Goal: Find contact information: Find contact information

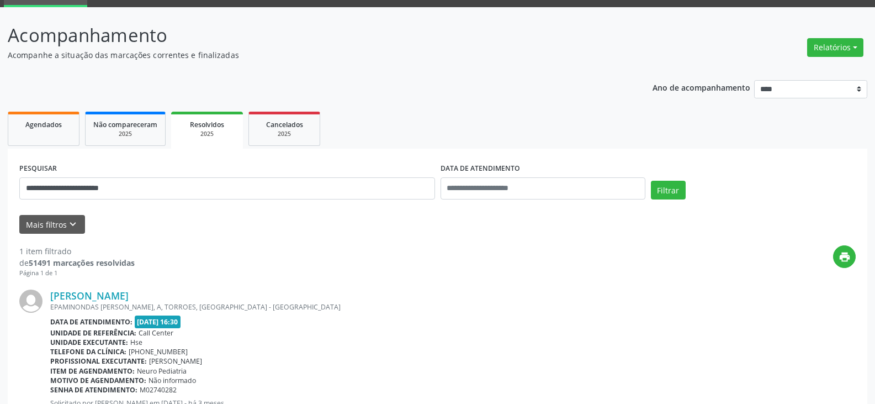
scroll to position [105, 0]
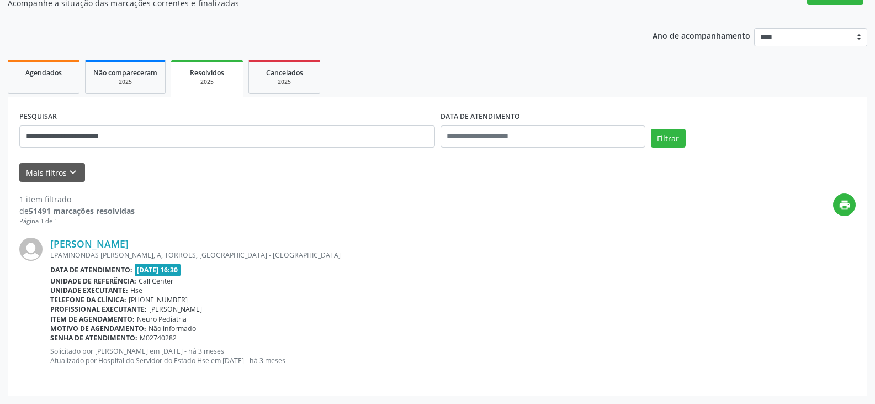
drag, startPoint x: 148, startPoint y: 307, endPoint x: 294, endPoint y: 329, distance: 147.9
click at [280, 329] on div "[PERSON_NAME] [PERSON_NAME], A, TORROES, [GEOGRAPHIC_DATA] - [GEOGRAPHIC_DATA] …" at bounding box center [452, 304] width 805 height 135
click at [298, 329] on div "Motivo de agendamento: Não informado" at bounding box center [452, 327] width 805 height 9
drag, startPoint x: 40, startPoint y: 279, endPoint x: 303, endPoint y: 359, distance: 274.8
click at [303, 359] on div "[PERSON_NAME] [PERSON_NAME], A, TORROES, [GEOGRAPHIC_DATA] - [GEOGRAPHIC_DATA] …" at bounding box center [437, 305] width 836 height 158
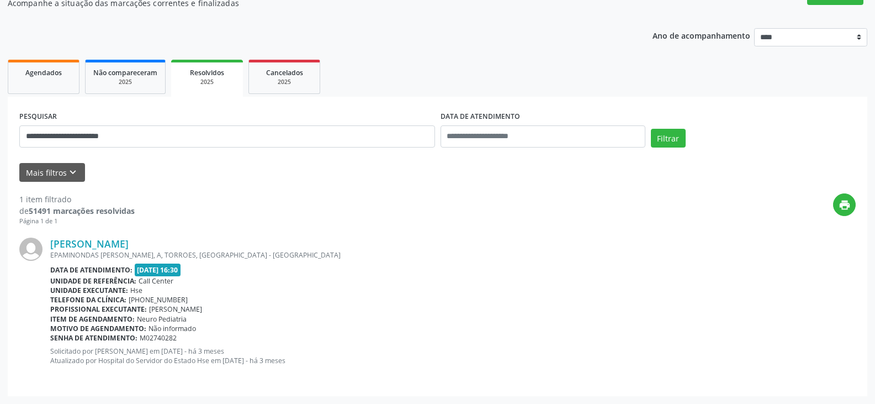
click at [325, 357] on p "Solicitado por [PERSON_NAME] em [DATE] - há 3 meses Atualizado por Hospital do …" at bounding box center [452, 355] width 805 height 19
drag, startPoint x: 8, startPoint y: 238, endPoint x: 397, endPoint y: 394, distance: 419.1
click at [397, 394] on div "**********" at bounding box center [437, 246] width 859 height 299
click at [392, 322] on div "Item de agendamento: Neuro Pediatria" at bounding box center [452, 318] width 805 height 9
drag, startPoint x: 14, startPoint y: 227, endPoint x: 472, endPoint y: 369, distance: 479.1
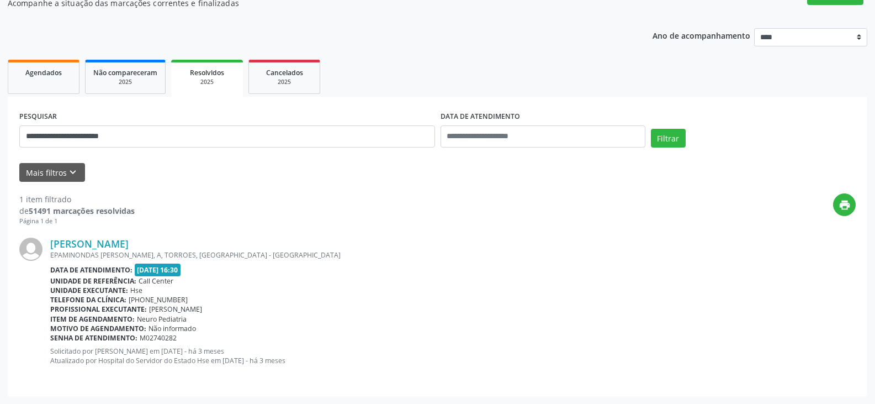
click at [472, 369] on div "**********" at bounding box center [437, 246] width 859 height 299
click at [473, 369] on div "[PERSON_NAME] [PERSON_NAME], A, TORROES, [GEOGRAPHIC_DATA] - [GEOGRAPHIC_DATA] …" at bounding box center [452, 304] width 805 height 135
drag, startPoint x: 242, startPoint y: 295, endPoint x: 52, endPoint y: 233, distance: 199.0
click at [22, 230] on div "[PERSON_NAME] [PERSON_NAME], A, TORROES, [GEOGRAPHIC_DATA] - [GEOGRAPHIC_DATA] …" at bounding box center [437, 305] width 836 height 158
click at [428, 311] on div "Profissional executante: [PERSON_NAME]" at bounding box center [452, 308] width 805 height 9
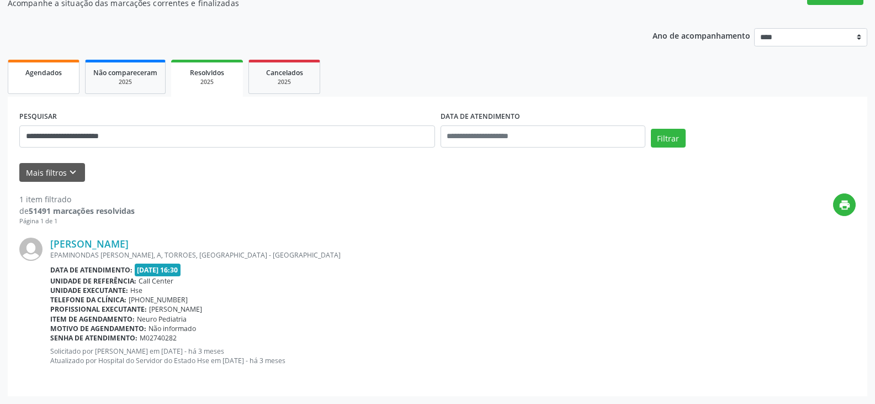
click at [42, 90] on link "Agendados" at bounding box center [44, 77] width 72 height 34
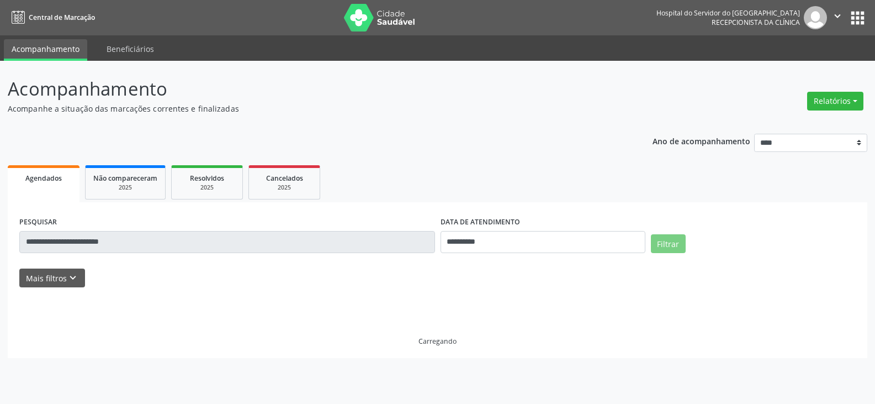
scroll to position [0, 0]
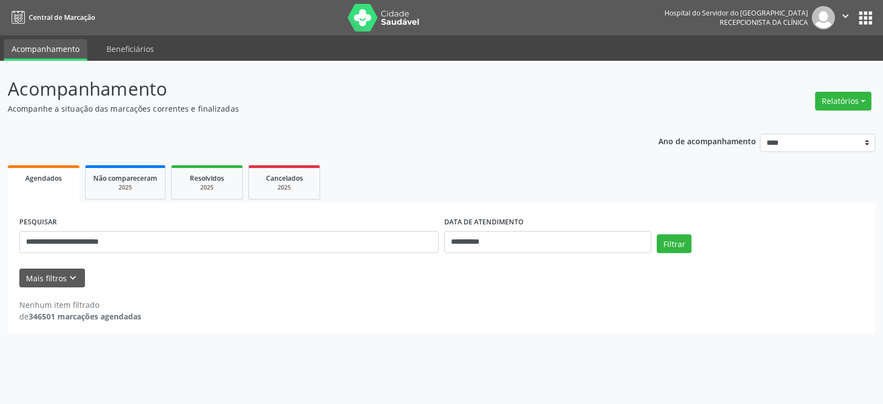
click at [169, 232] on div "**********" at bounding box center [229, 237] width 425 height 47
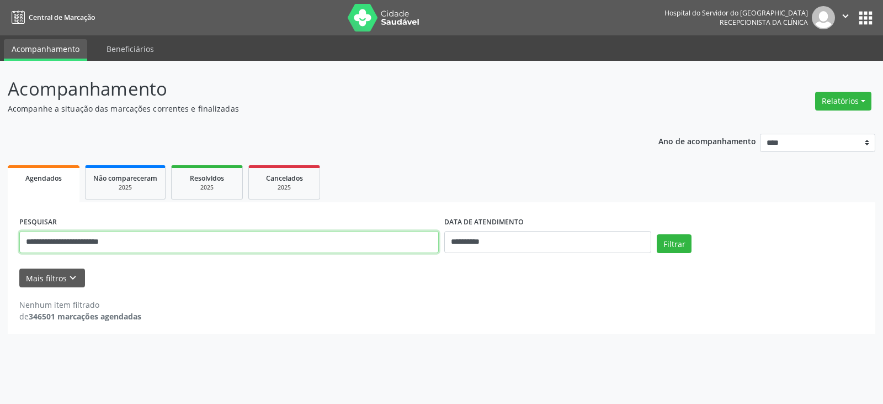
click at [169, 252] on input "**********" at bounding box center [229, 242] width 420 height 22
paste input "text"
type input "**********"
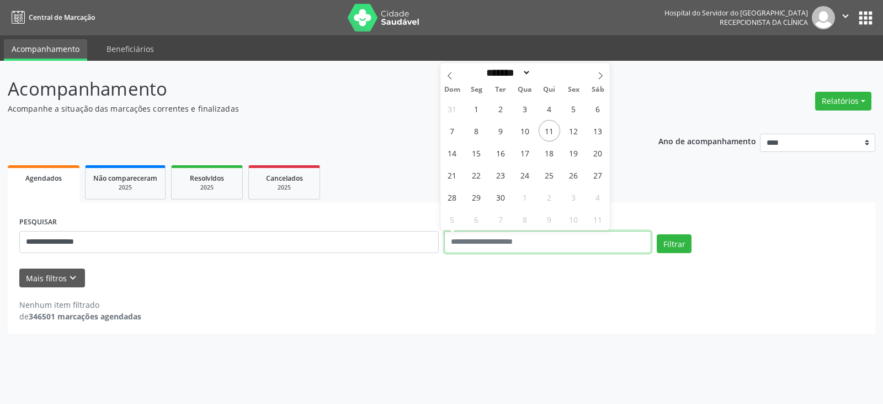
click at [657, 234] on button "Filtrar" at bounding box center [674, 243] width 35 height 19
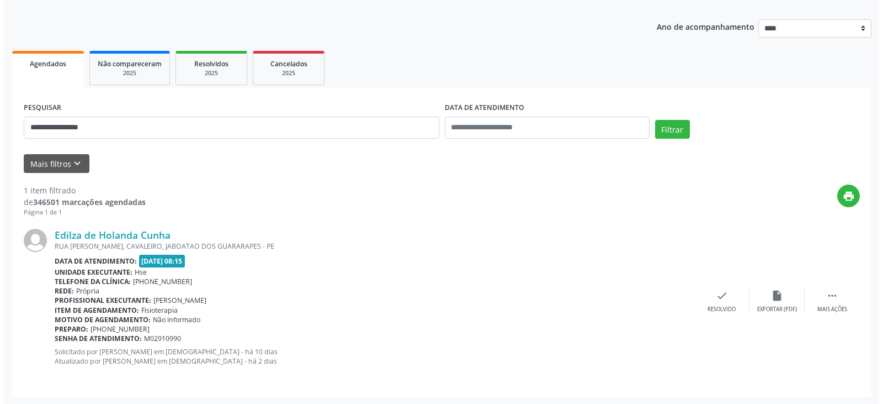
scroll to position [115, 0]
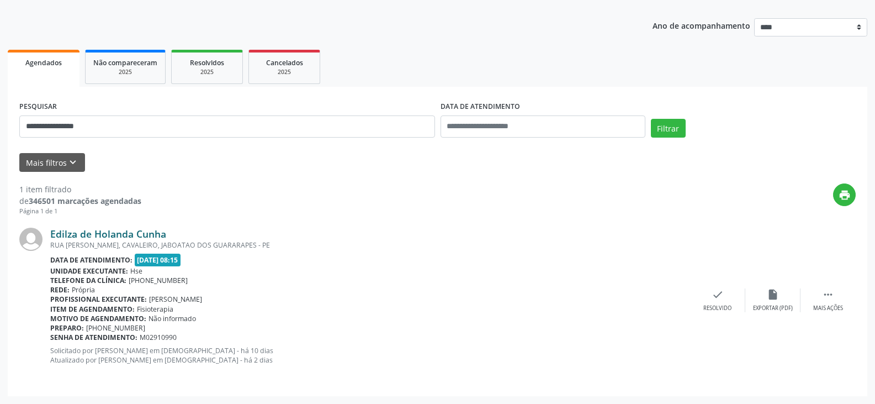
click at [151, 229] on link "Edilza de Holanda Cunha" at bounding box center [108, 233] width 116 height 12
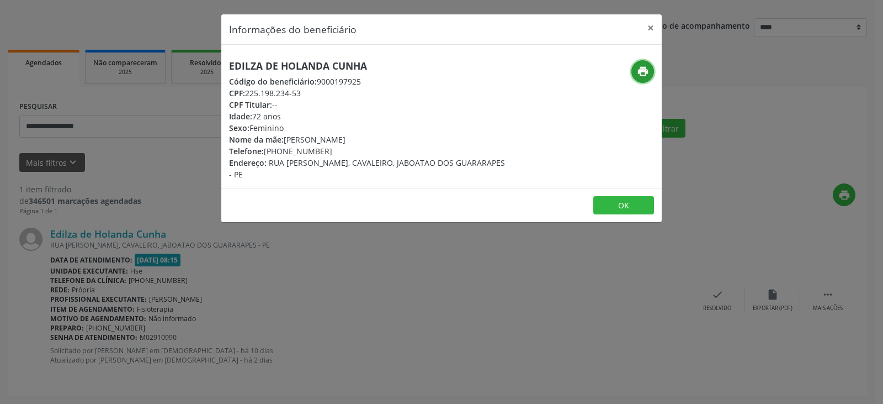
click at [640, 73] on icon "print" at bounding box center [643, 71] width 12 height 12
drag, startPoint x: 334, startPoint y: 148, endPoint x: 281, endPoint y: 155, distance: 53.4
click at [281, 155] on div "Telefone: [PHONE_NUMBER]" at bounding box center [368, 151] width 278 height 12
copy div "99898-2367"
